Goal: Find specific page/section: Find specific page/section

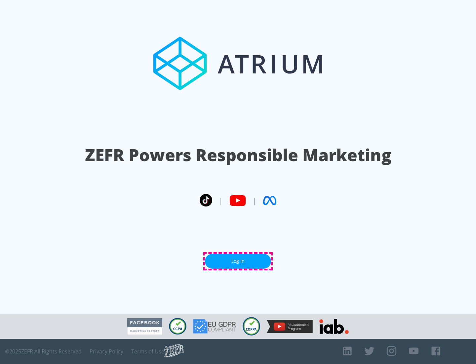
click at [238, 261] on link "Log In" at bounding box center [238, 261] width 66 height 15
